Goal: Task Accomplishment & Management: Manage account settings

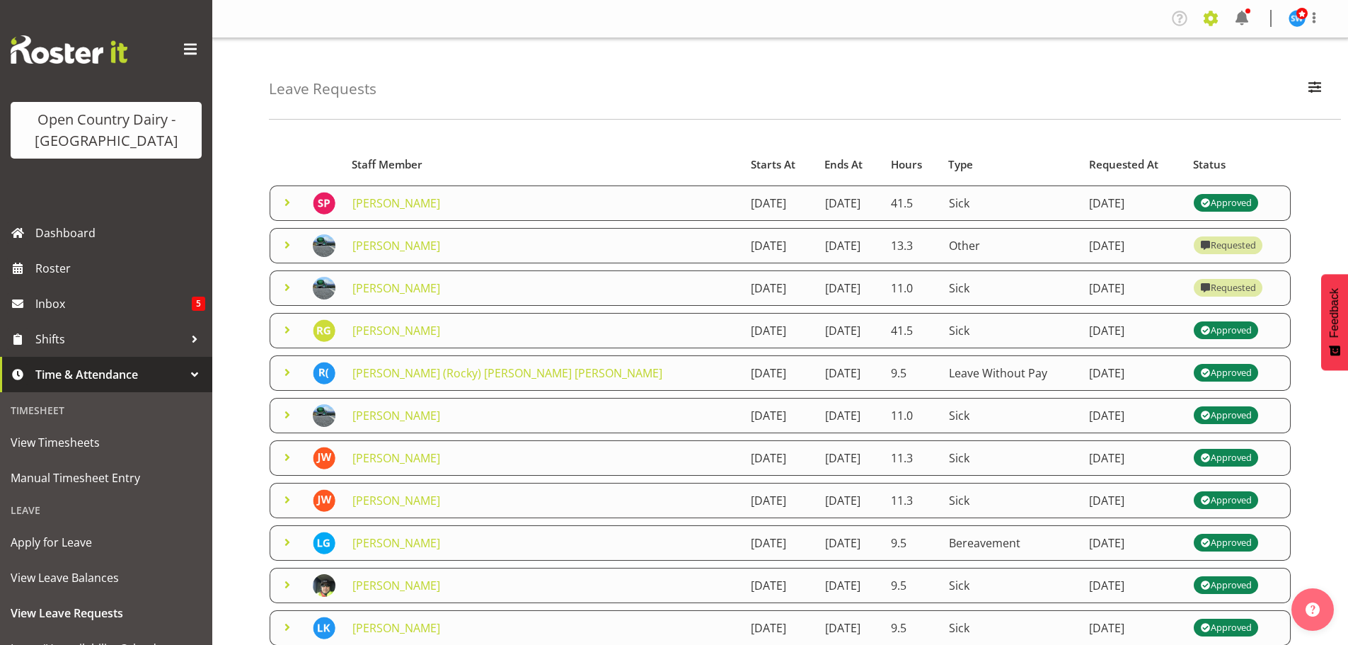
click at [1204, 12] on span at bounding box center [1210, 18] width 23 height 23
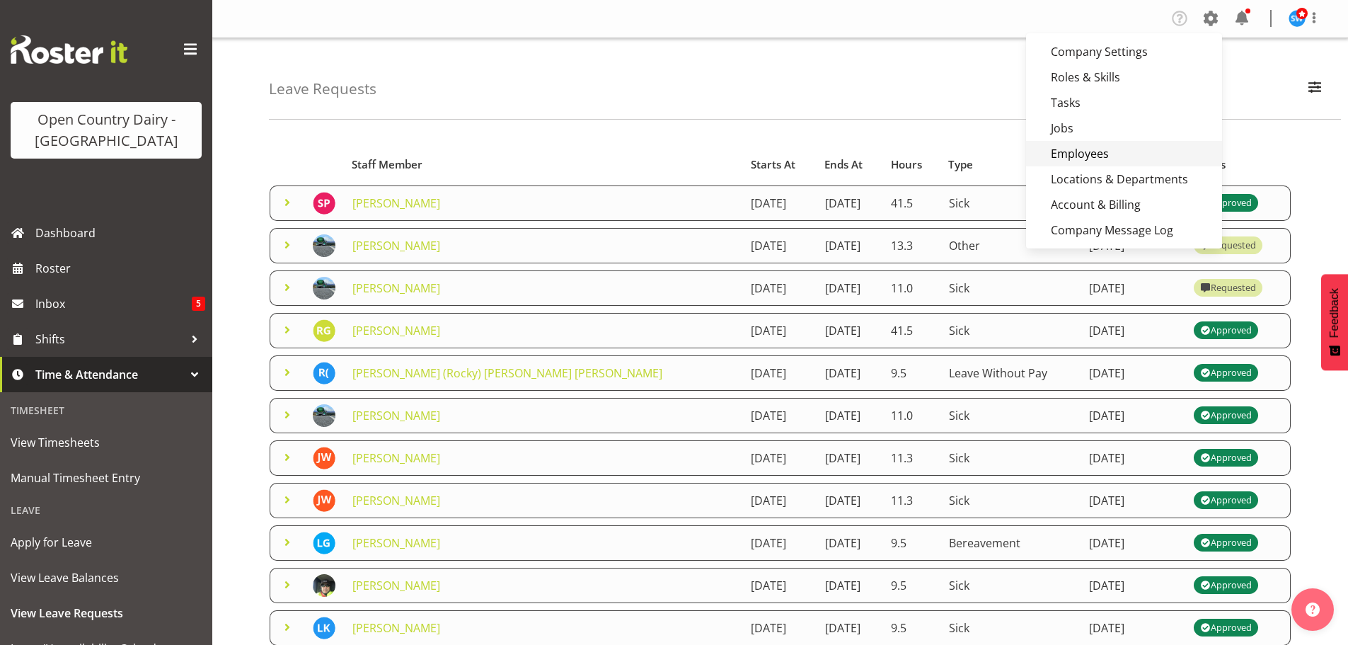
click at [1080, 152] on link "Employees" at bounding box center [1124, 153] width 196 height 25
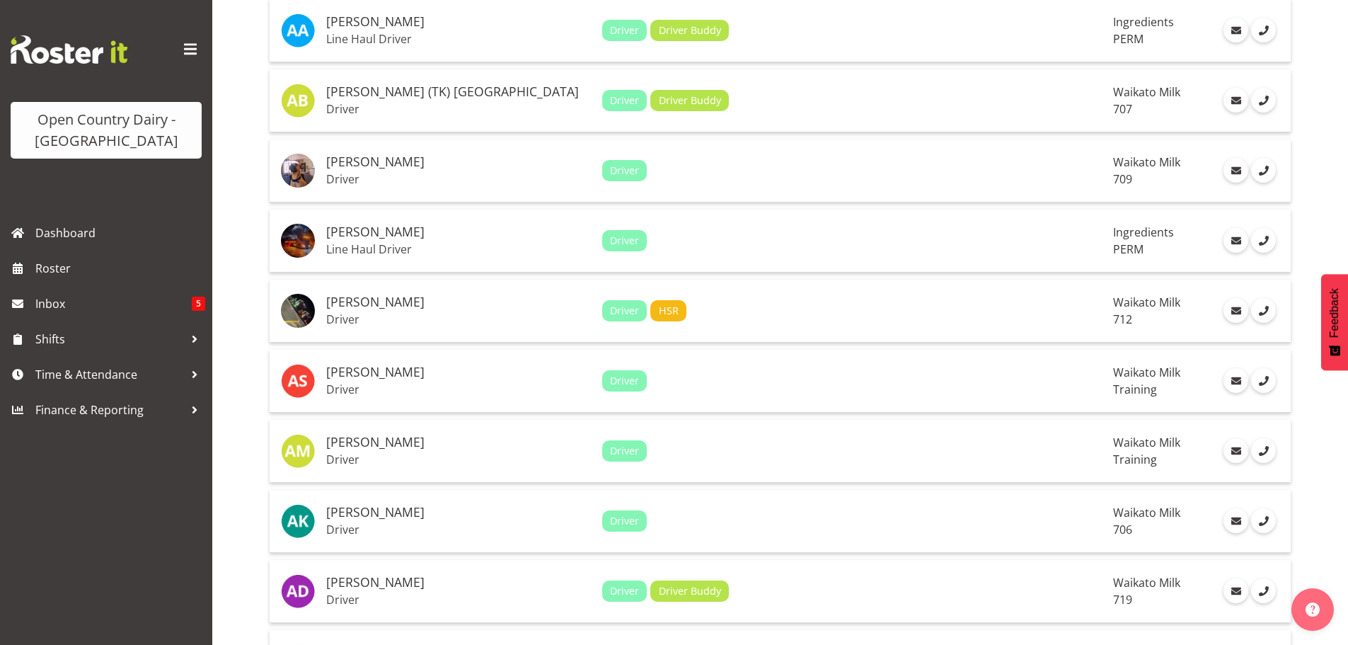
scroll to position [283, 0]
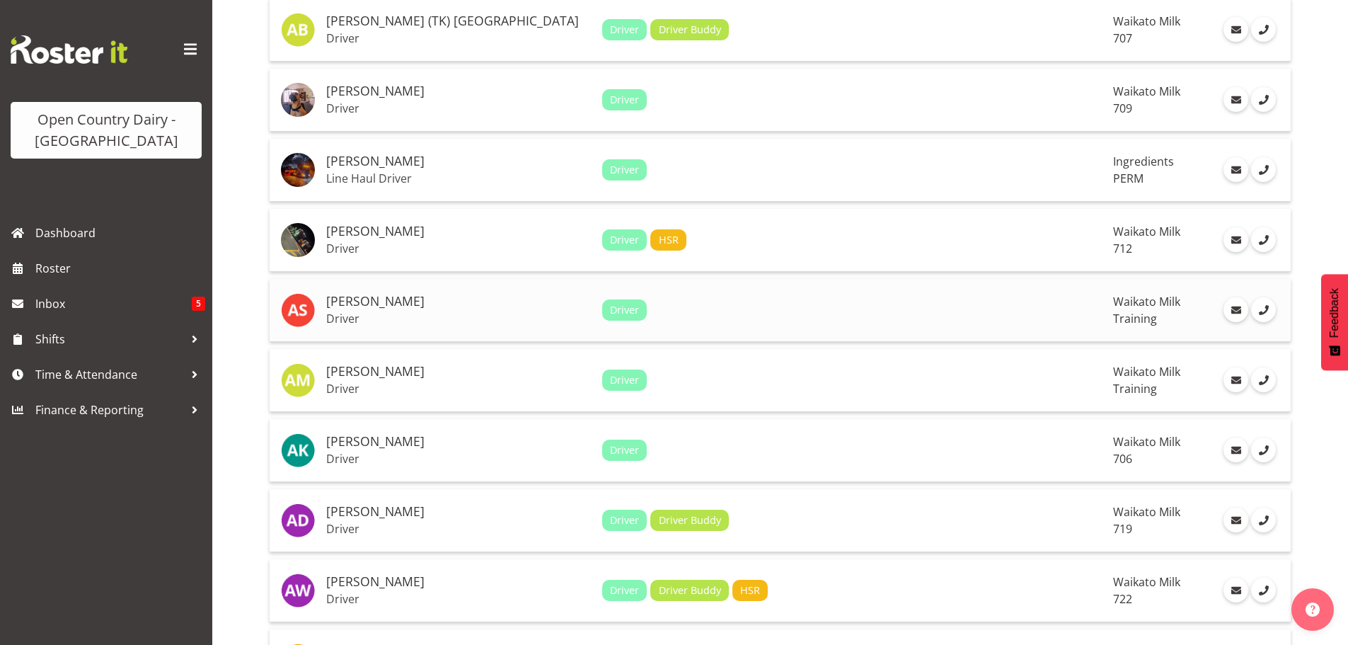
click at [360, 309] on td "[PERSON_NAME] Driver" at bounding box center [458, 310] width 276 height 63
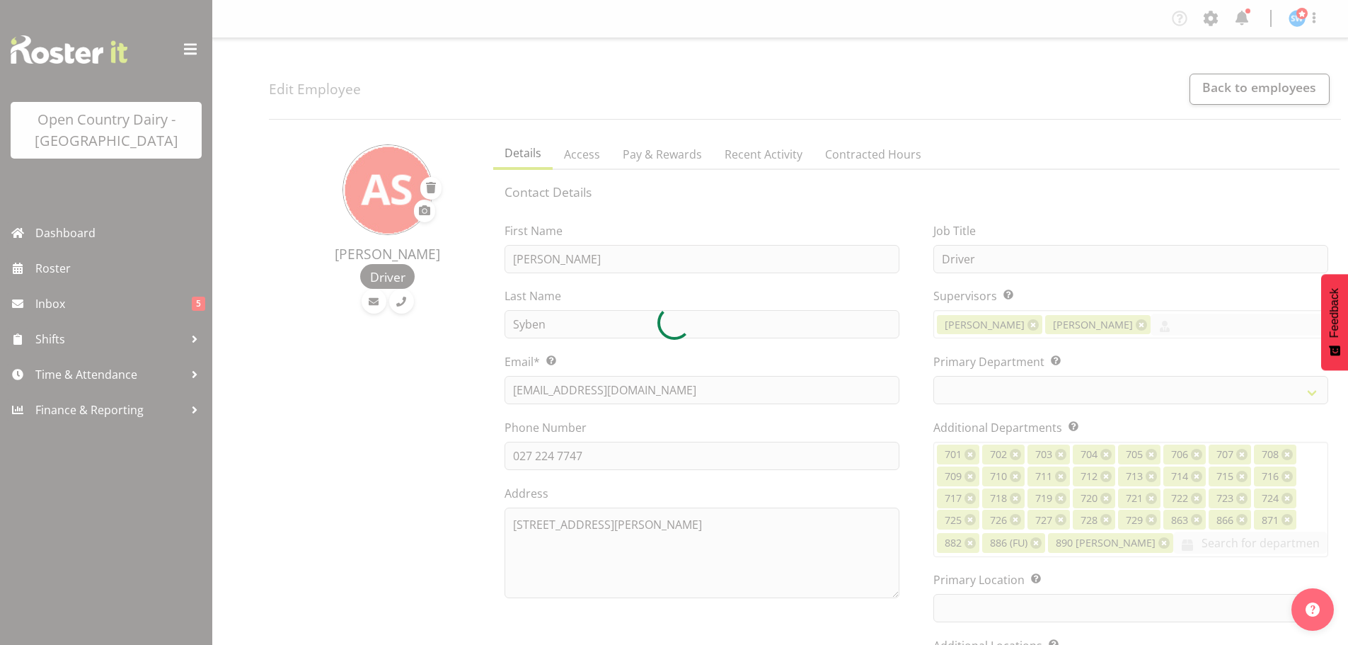
select select "TimelineWeek"
select select
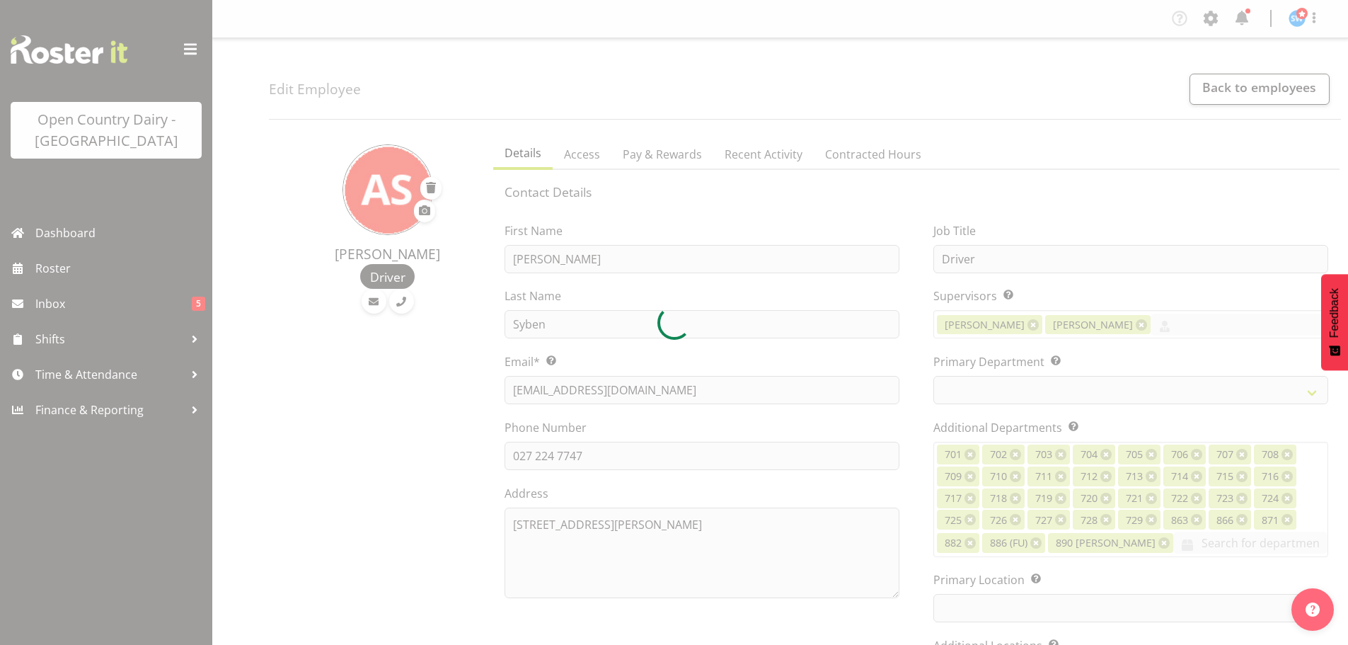
select select
select select "1054"
select select "763"
